Goal: Find contact information: Find contact information

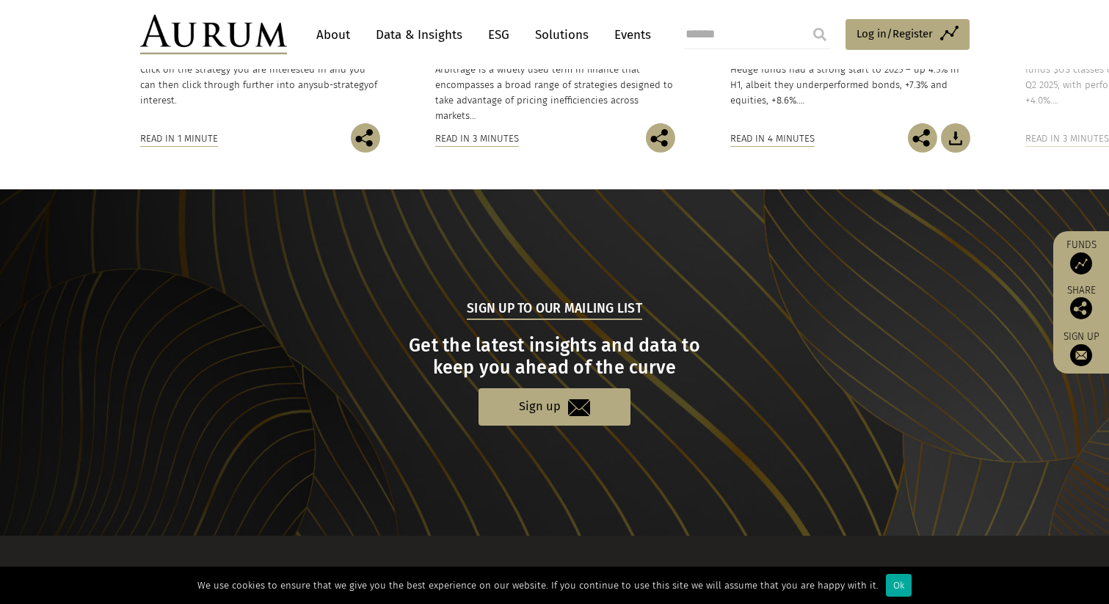
scroll to position [1425, 0]
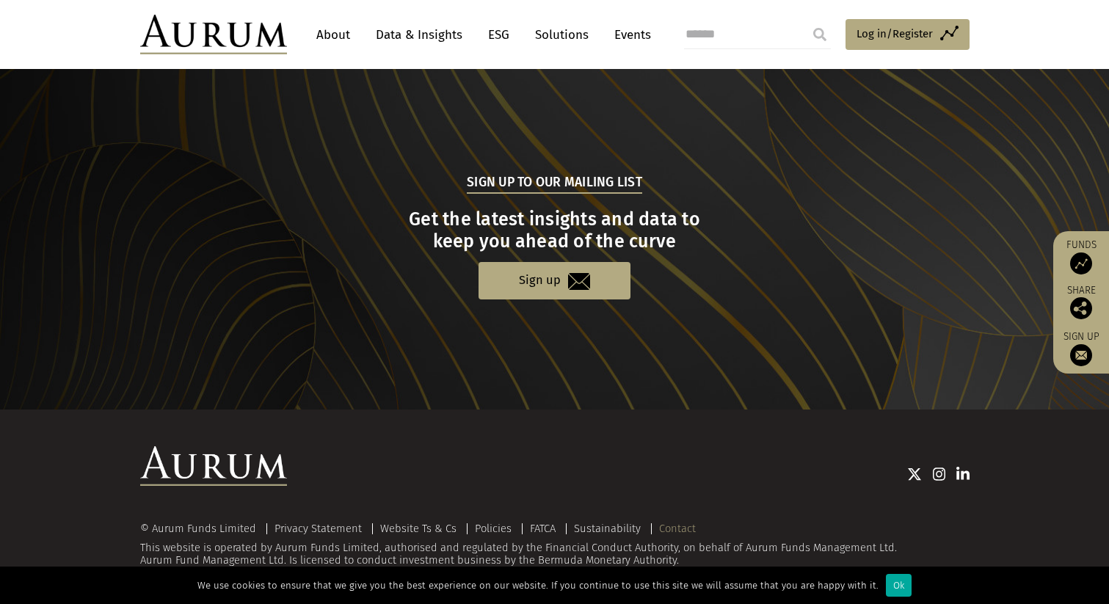
click at [675, 523] on link "Contact" at bounding box center [677, 528] width 37 height 13
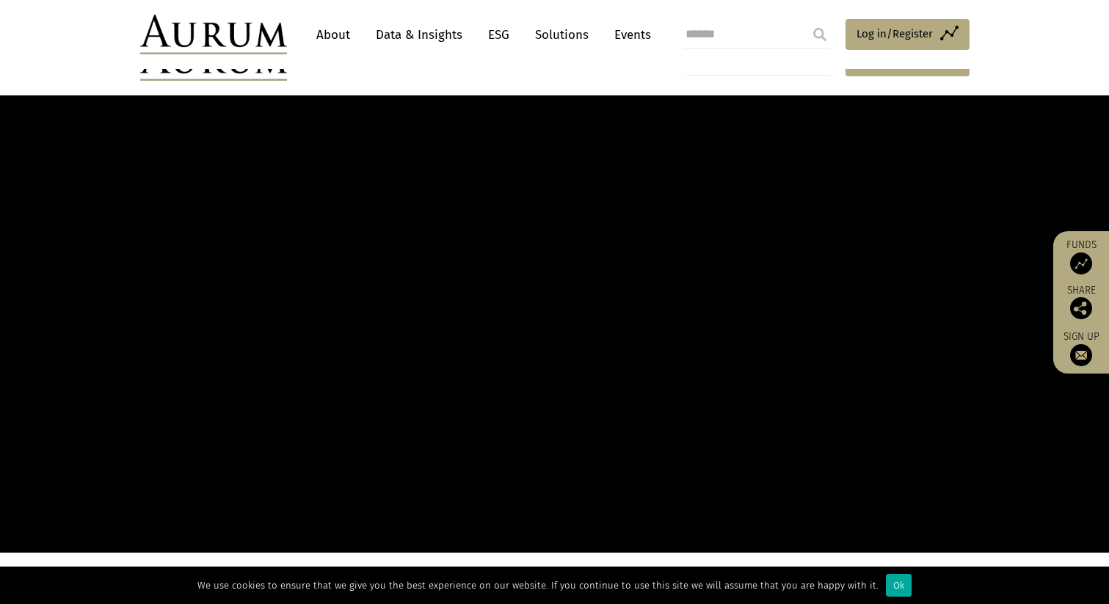
scroll to position [1425, 0]
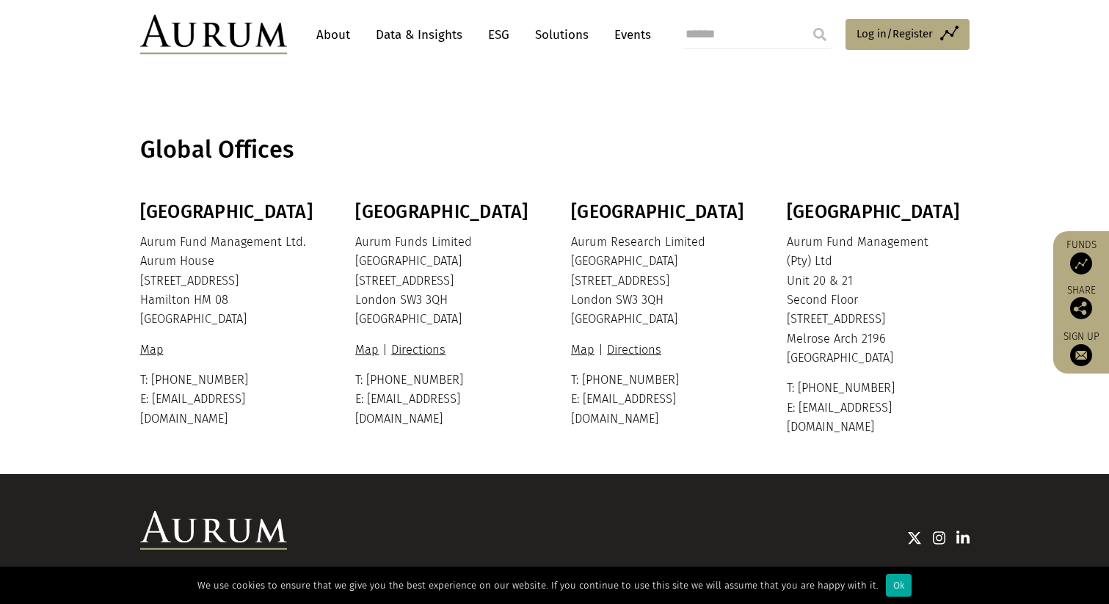
scroll to position [307, 0]
